Goal: Task Accomplishment & Management: Use online tool/utility

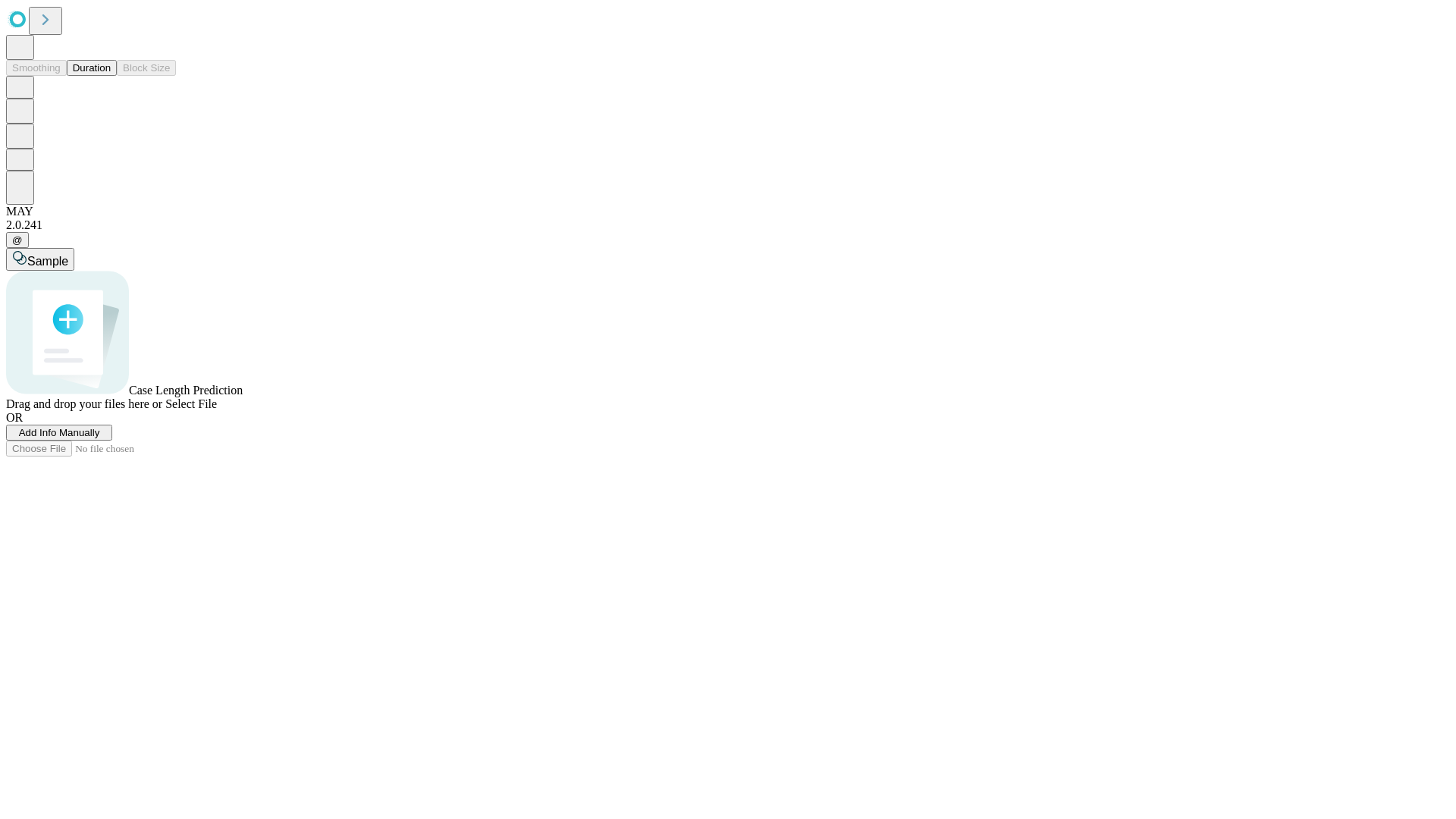
click at [111, 75] on button "Duration" at bounding box center [92, 68] width 50 height 16
click at [100, 438] on span "Add Info Manually" at bounding box center [59, 432] width 81 height 11
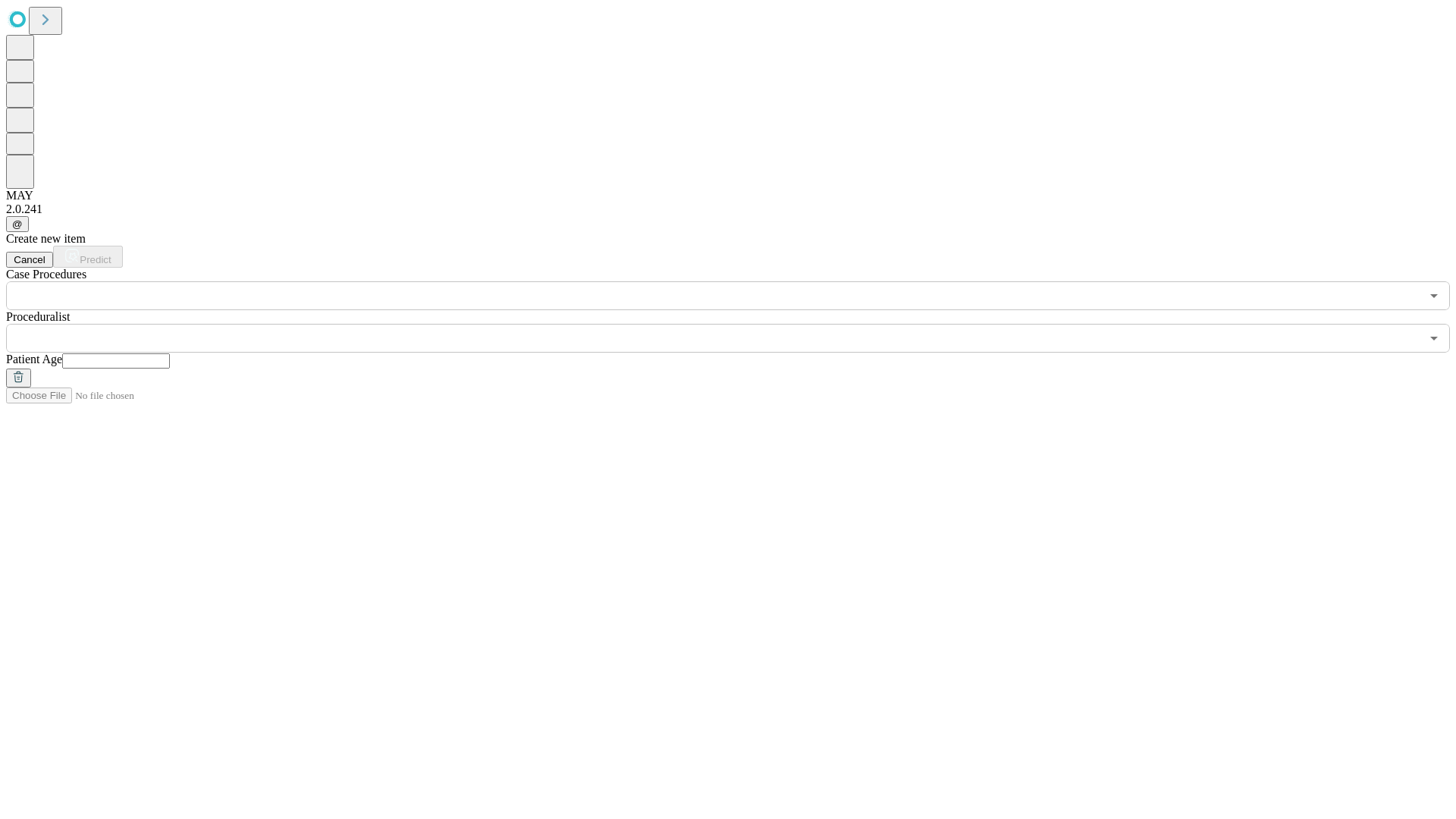
click at [170, 354] on input "text" at bounding box center [116, 361] width 108 height 15
type input "**"
click at [739, 324] on input "text" at bounding box center [713, 338] width 1415 height 29
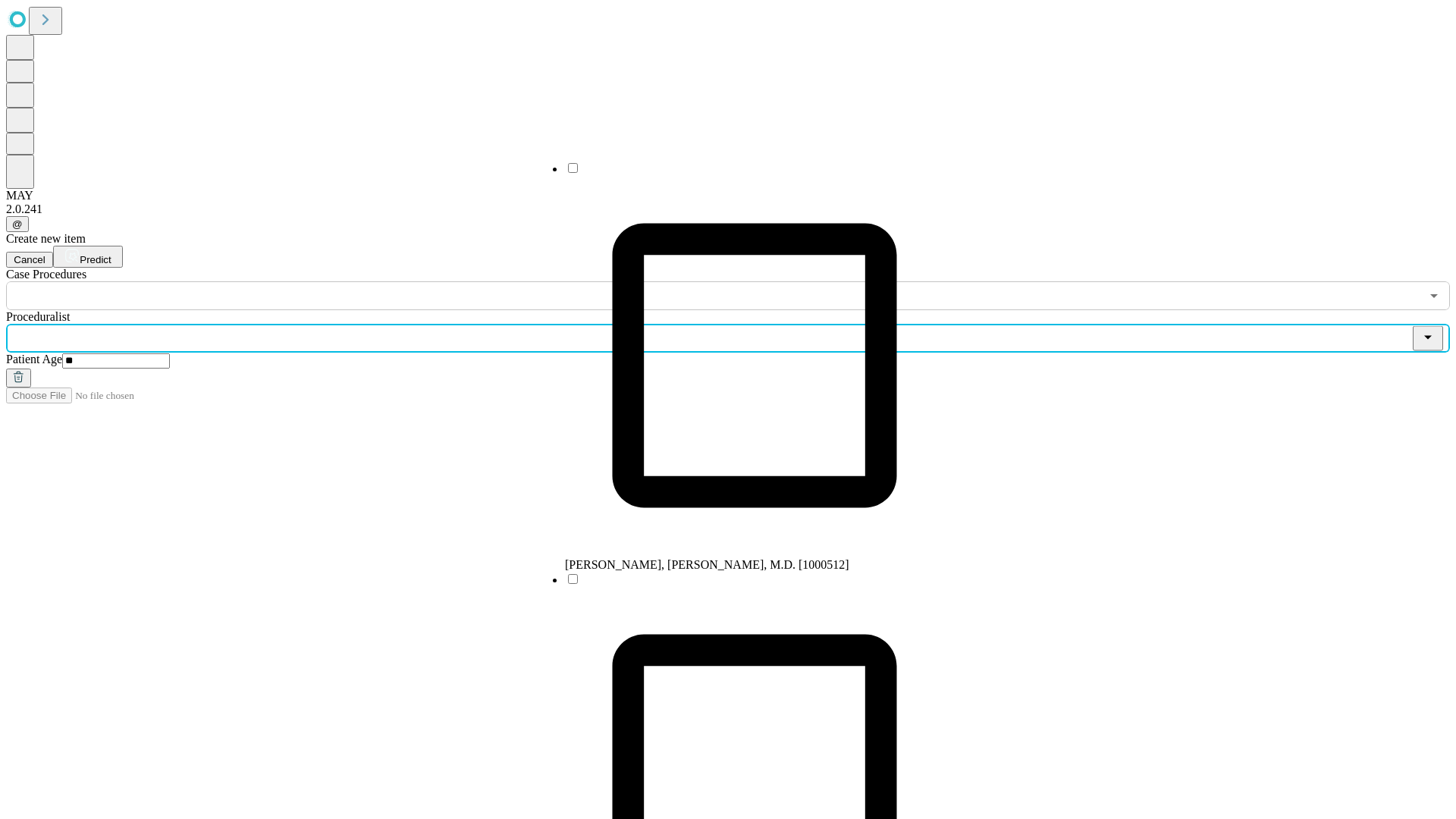
click at [740, 174] on li "[PERSON_NAME], [PERSON_NAME], M.D. [1000512]" at bounding box center [754, 366] width 379 height 411
